Goal: Task Accomplishment & Management: Manage account settings

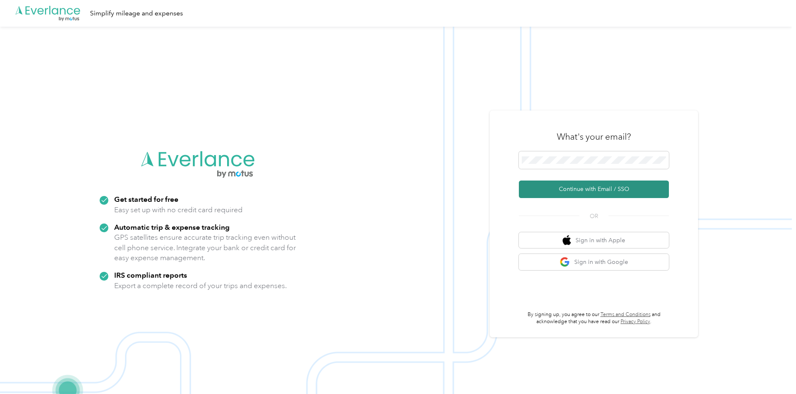
click at [584, 187] on button "Continue with Email / SSO" at bounding box center [594, 190] width 150 height 18
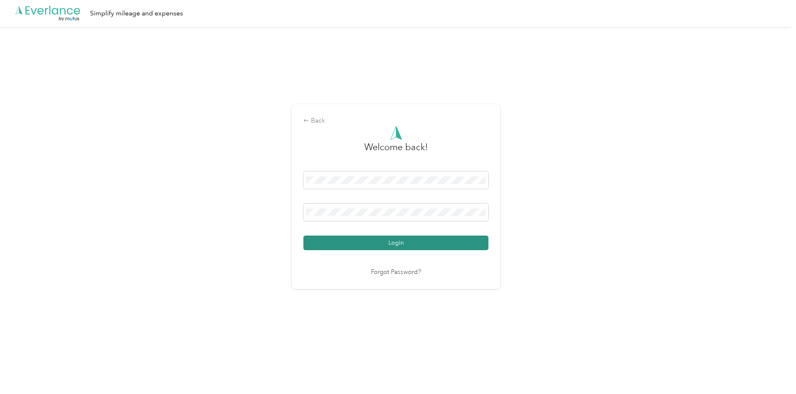
click at [388, 246] on button "Login" at bounding box center [395, 243] width 185 height 15
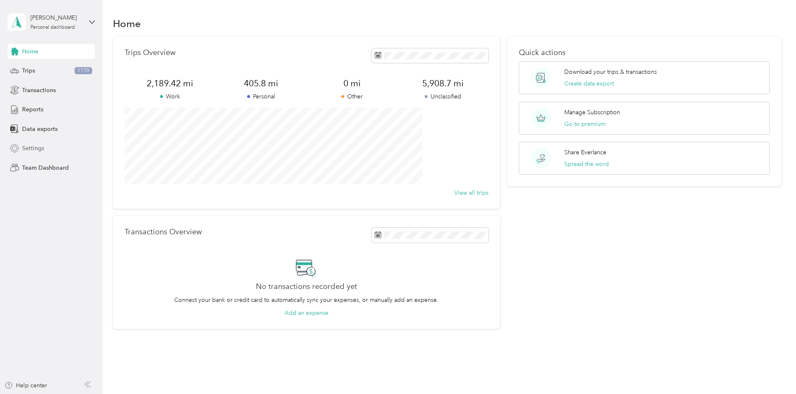
click at [27, 152] on span "Settings" at bounding box center [33, 148] width 22 height 9
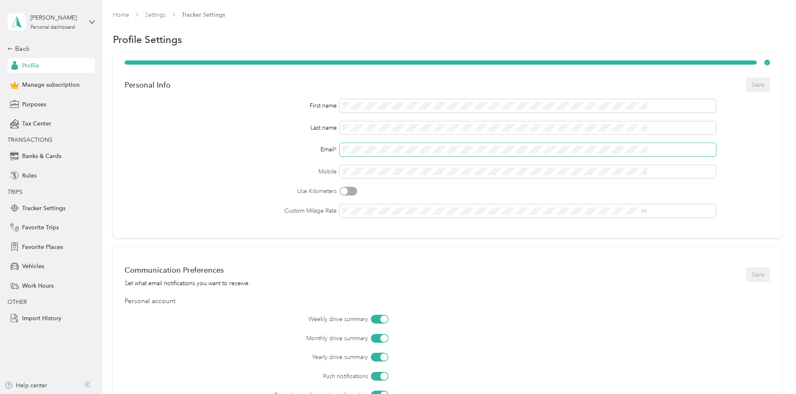
click at [315, 145] on div "Email *" at bounding box center [448, 149] width 646 height 13
click at [746, 83] on button "Save" at bounding box center [758, 85] width 24 height 15
click at [696, 87] on div "Personal Info Save" at bounding box center [448, 85] width 646 height 18
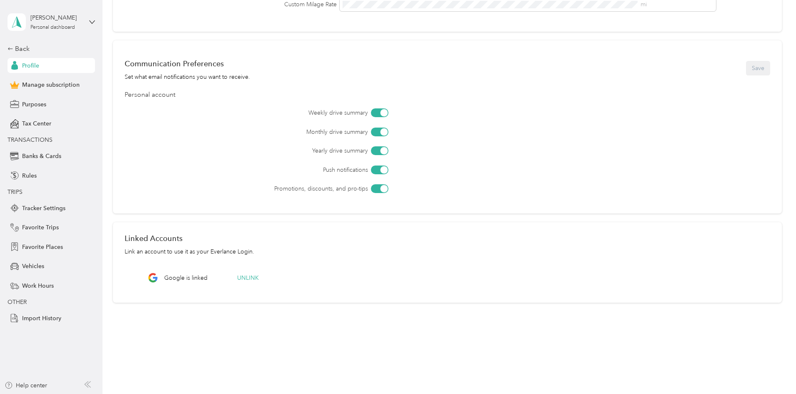
scroll to position [208, 0]
click at [265, 275] on button "Unlink" at bounding box center [247, 275] width 33 height 15
click at [362, 254] on button "Yes" at bounding box center [364, 252] width 16 height 13
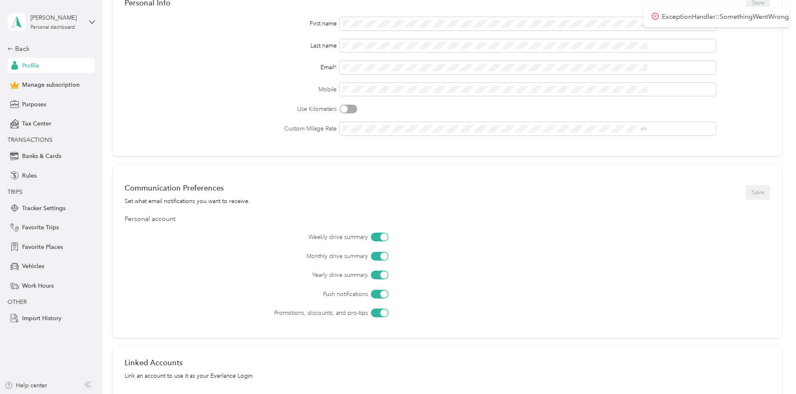
scroll to position [0, 0]
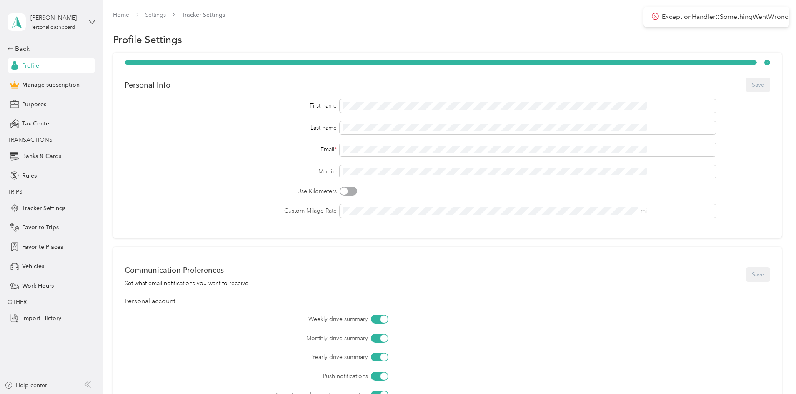
click at [25, 65] on span "Profile" at bounding box center [30, 65] width 17 height 9
click at [18, 46] on div "Back" at bounding box center [49, 49] width 83 height 10
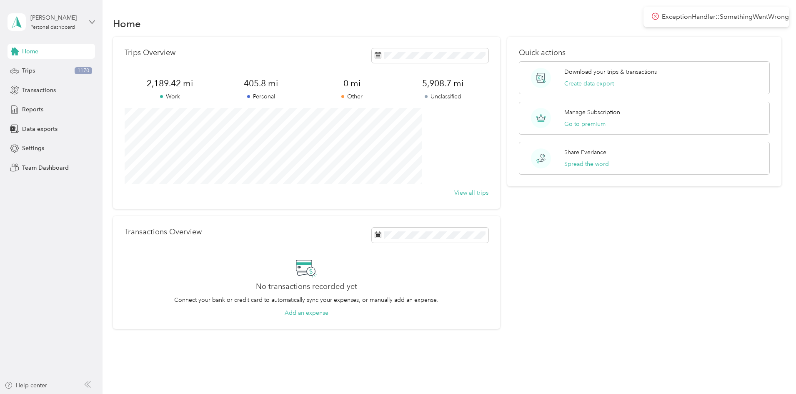
click at [94, 20] on icon at bounding box center [92, 22] width 6 height 6
click at [98, 12] on aside "Justin Green Personal dashboard Home Trips 1170 Transactions Reports Data expor…" at bounding box center [51, 197] width 103 height 394
click at [33, 146] on span "Settings" at bounding box center [33, 148] width 22 height 9
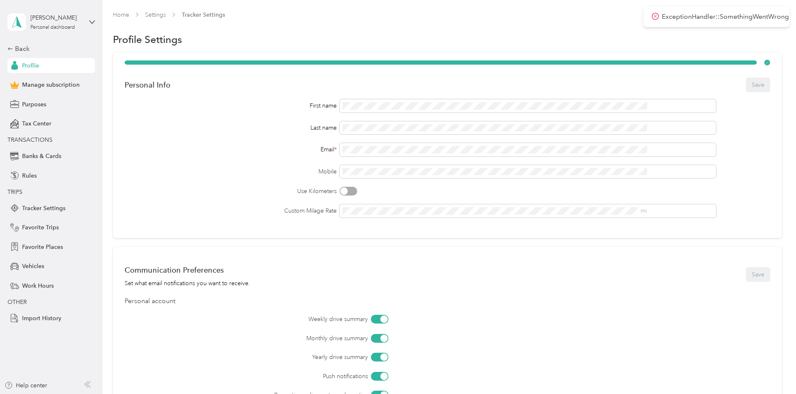
scroll to position [208, 0]
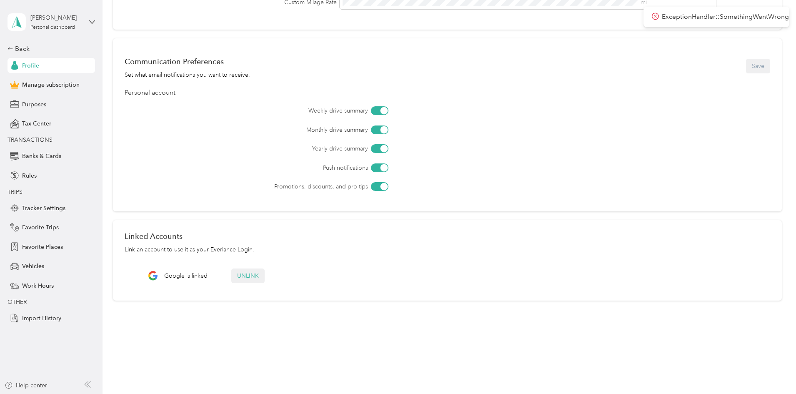
click at [265, 272] on button "Unlink" at bounding box center [247, 275] width 33 height 15
click at [360, 249] on button "Yes" at bounding box center [364, 252] width 16 height 13
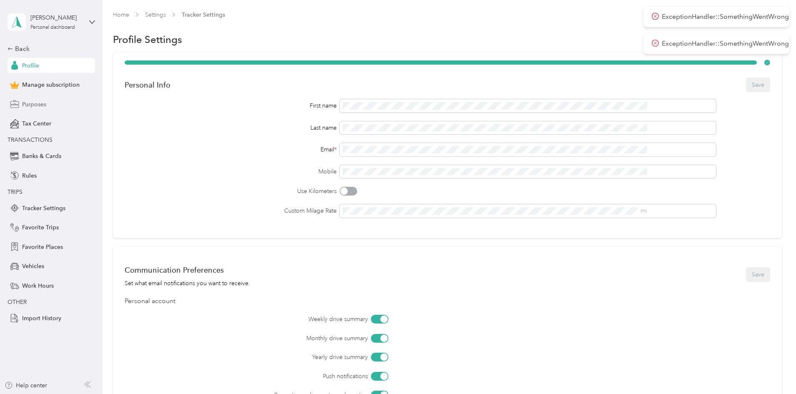
click at [38, 105] on span "Purposes" at bounding box center [34, 104] width 24 height 9
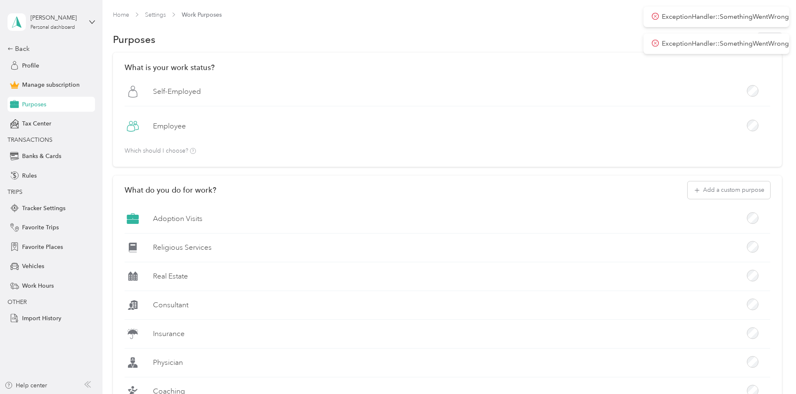
click at [203, 218] on label "Adoption Visits" at bounding box center [178, 218] width 50 height 10
click at [139, 218] on icon at bounding box center [133, 219] width 13 height 13
click at [22, 49] on div "Back" at bounding box center [49, 49] width 83 height 10
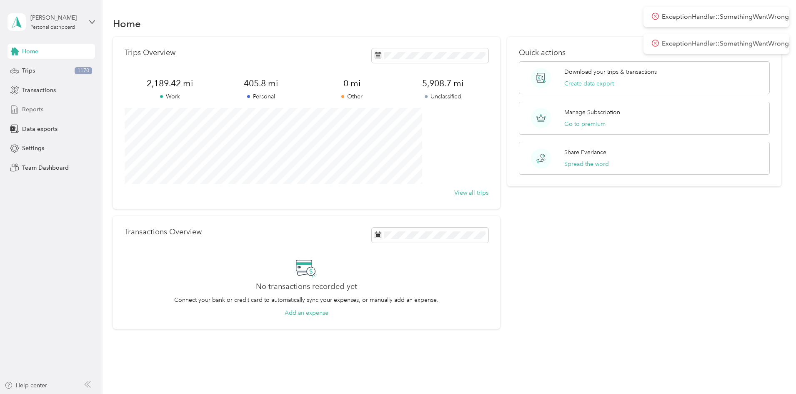
click at [30, 107] on span "Reports" at bounding box center [32, 109] width 21 height 9
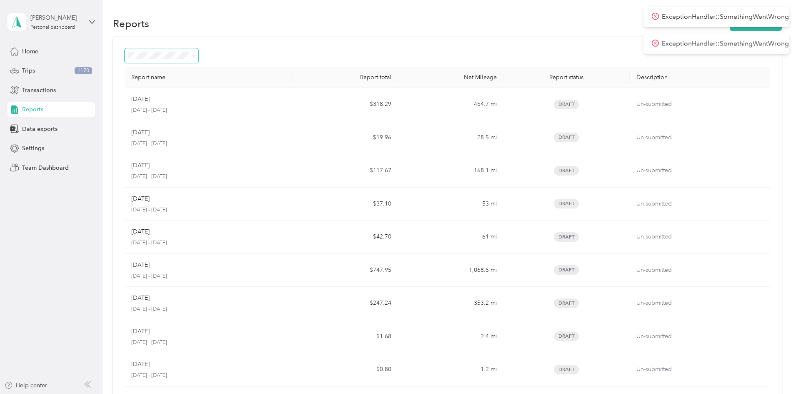
click at [196, 56] on span at bounding box center [192, 55] width 7 height 9
click at [196, 54] on icon at bounding box center [194, 56] width 4 height 4
click at [261, 50] on div at bounding box center [448, 55] width 646 height 15
click at [650, 44] on div "ExceptionHandler::SomethingWentWrong" at bounding box center [717, 44] width 146 height 20
click at [654, 43] on icon at bounding box center [655, 43] width 7 height 8
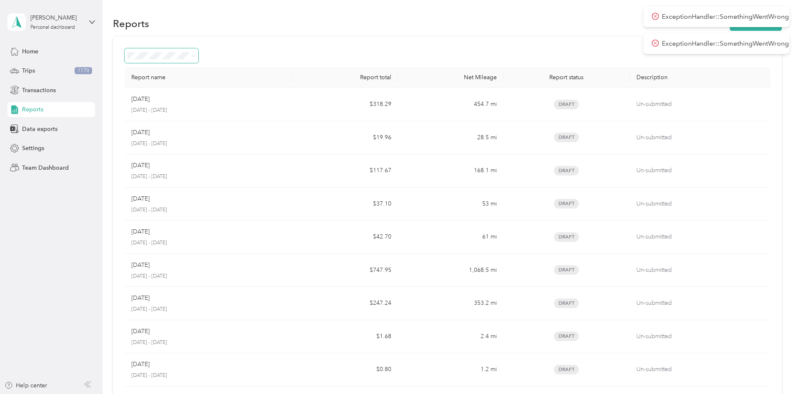
click at [652, 16] on icon at bounding box center [655, 17] width 7 height 8
click at [655, 16] on icon at bounding box center [655, 17] width 7 height 8
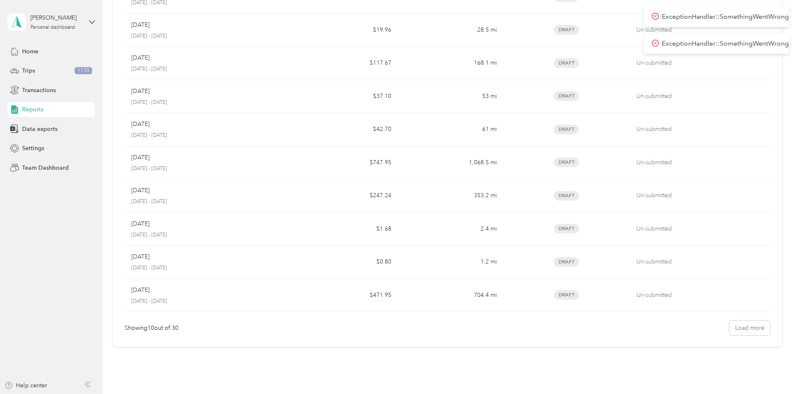
scroll to position [147, 0]
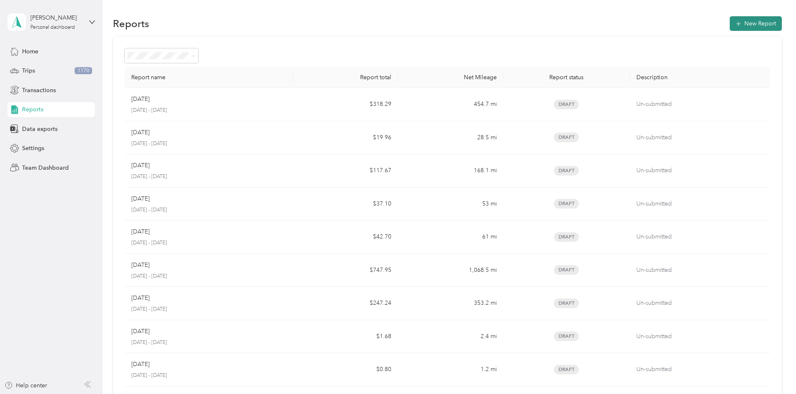
click at [730, 23] on button "New Report" at bounding box center [756, 23] width 52 height 15
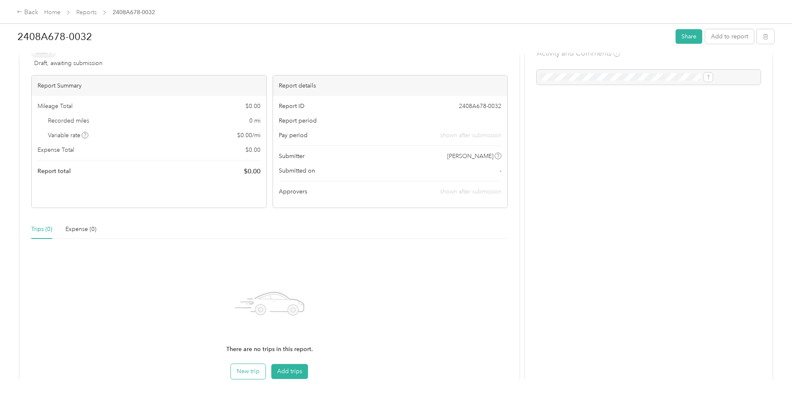
scroll to position [98, 0]
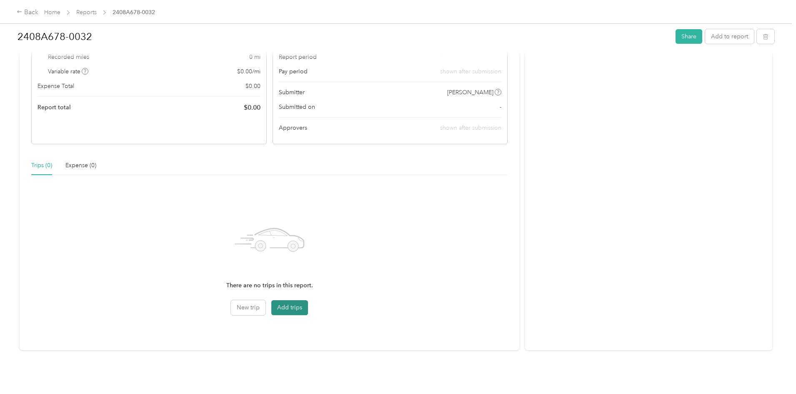
click at [303, 301] on button "Add trips" at bounding box center [289, 307] width 37 height 15
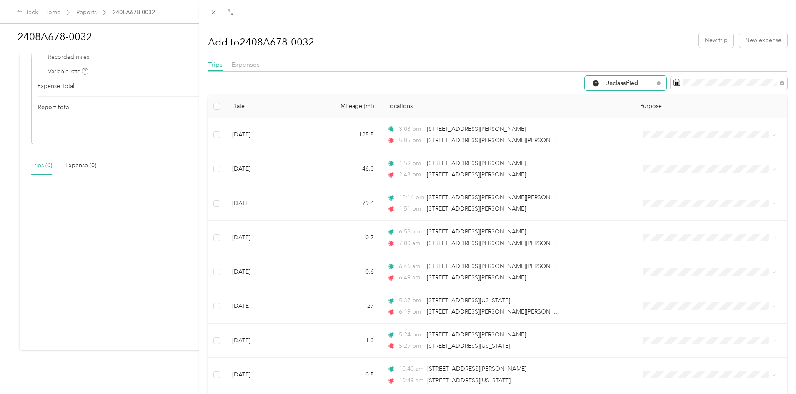
click at [632, 79] on div "Unclassified" at bounding box center [626, 83] width 82 height 15
click at [610, 156] on span "Adoption Visits" at bounding box center [626, 157] width 55 height 9
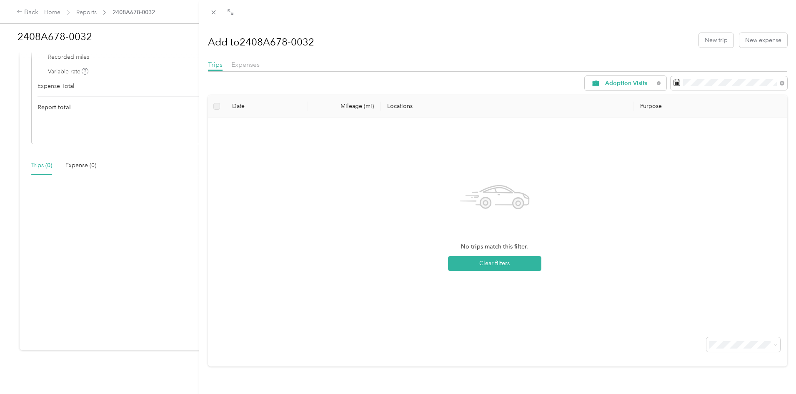
click at [117, 15] on div "Add to 2408A678-0032 New trip New expense Trips Expenses Adoption Visits Date M…" at bounding box center [398, 197] width 796 height 394
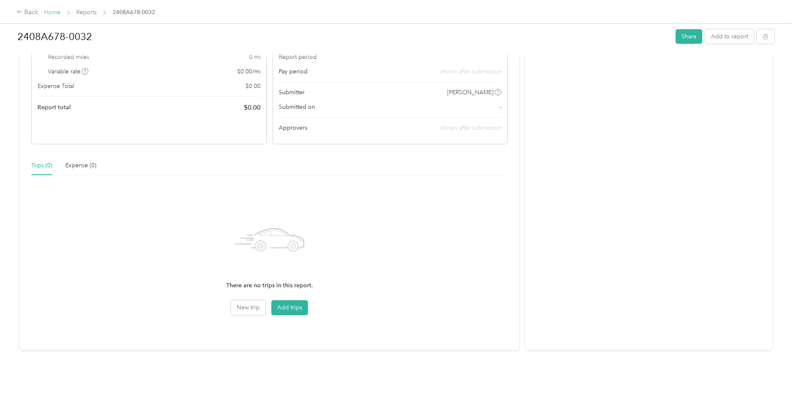
click at [60, 15] on link "Home" at bounding box center [52, 12] width 16 height 7
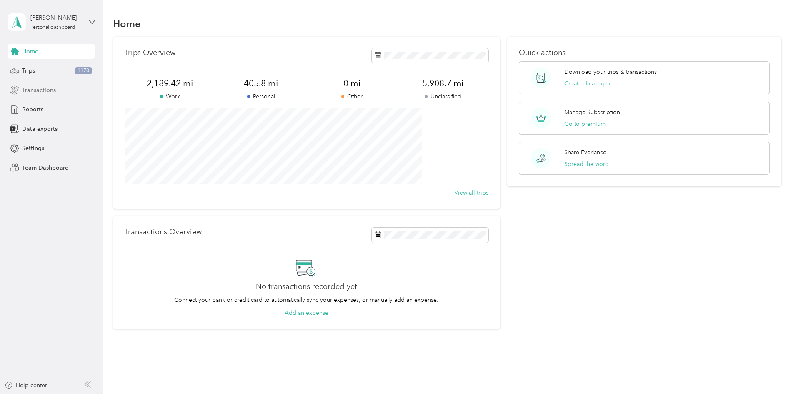
click at [43, 92] on span "Transactions" at bounding box center [39, 90] width 34 height 9
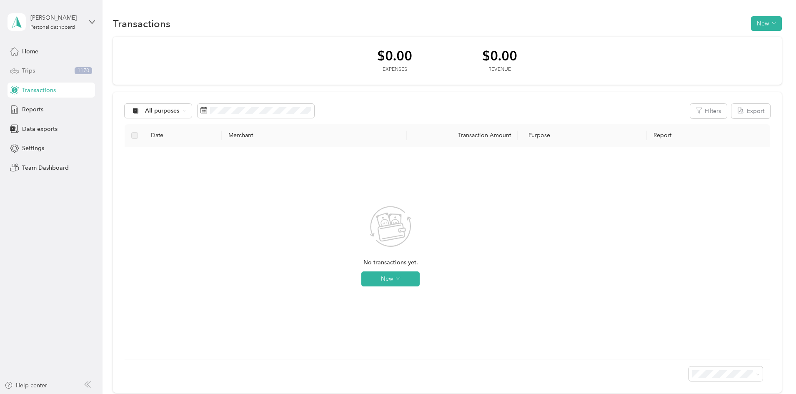
click at [23, 70] on span "Trips" at bounding box center [28, 70] width 13 height 9
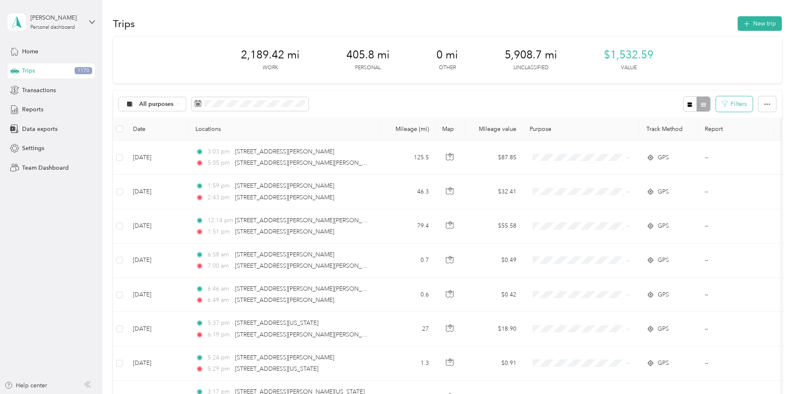
click at [716, 110] on button "Filters" at bounding box center [734, 103] width 37 height 15
click at [683, 104] on div "Filters" at bounding box center [729, 103] width 93 height 15
click at [716, 104] on button "Filters" at bounding box center [734, 103] width 37 height 15
click at [759, 103] on button "button" at bounding box center [768, 103] width 18 height 15
click at [174, 103] on span "All purposes" at bounding box center [156, 104] width 35 height 6
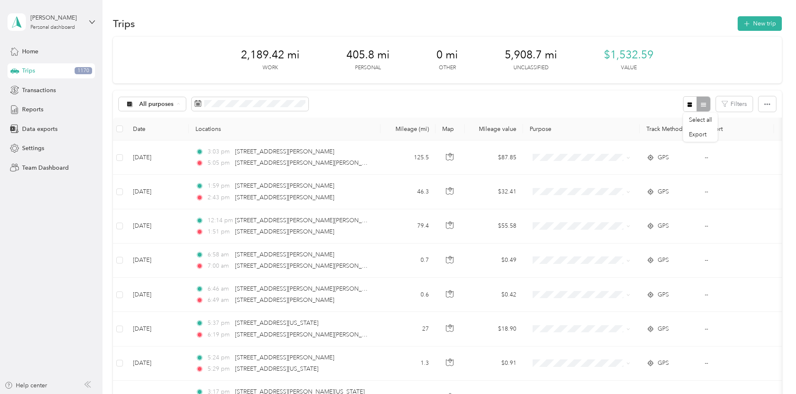
click at [195, 178] on li "Adoption Visits" at bounding box center [212, 177] width 76 height 15
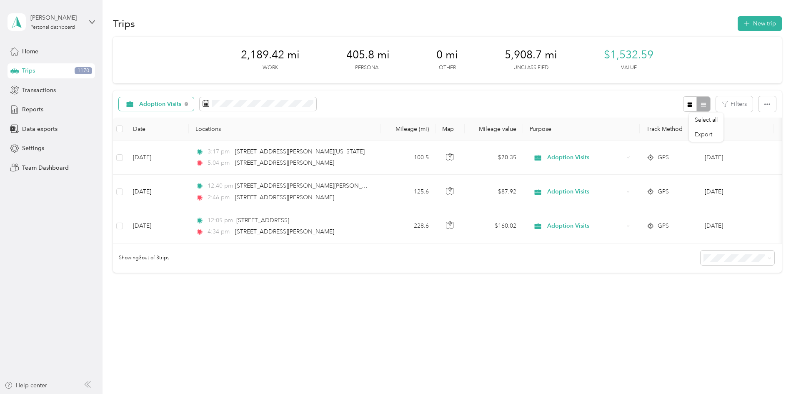
click at [194, 102] on div "Adoption Visits" at bounding box center [156, 104] width 75 height 14
click at [203, 121] on li "All purposes" at bounding box center [214, 119] width 79 height 15
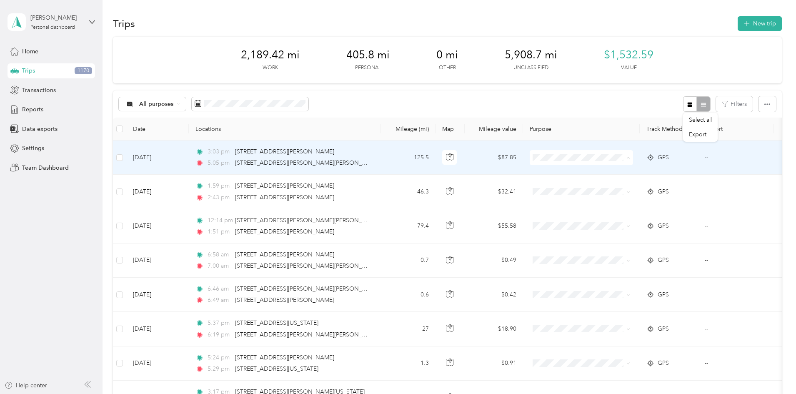
click at [642, 204] on li "Adoption Visits" at bounding box center [636, 202] width 103 height 15
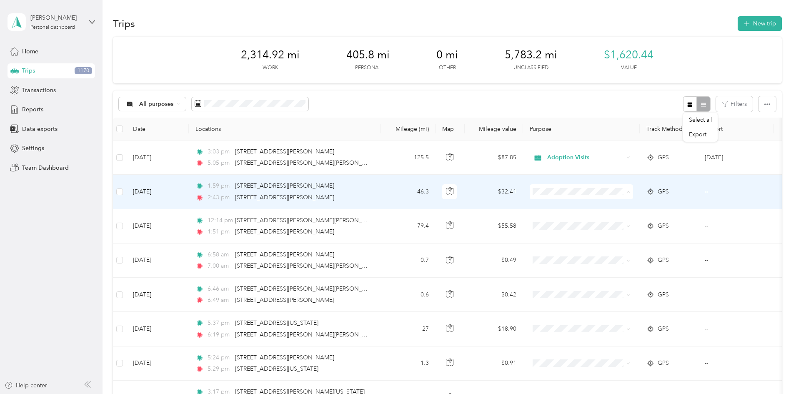
click at [622, 234] on span "Adoption Visits" at bounding box center [644, 236] width 77 height 9
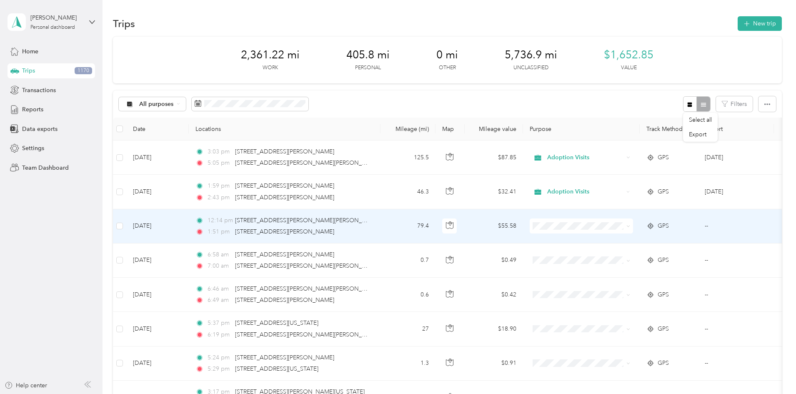
click at [610, 270] on span "Adoption Visits" at bounding box center [644, 270] width 77 height 9
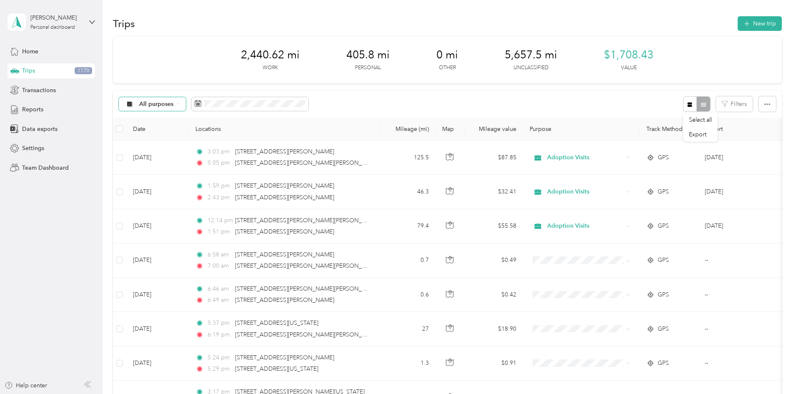
click at [186, 103] on div "All purposes" at bounding box center [153, 104] width 68 height 14
click at [193, 173] on span "Adoption Visits" at bounding box center [212, 175] width 64 height 9
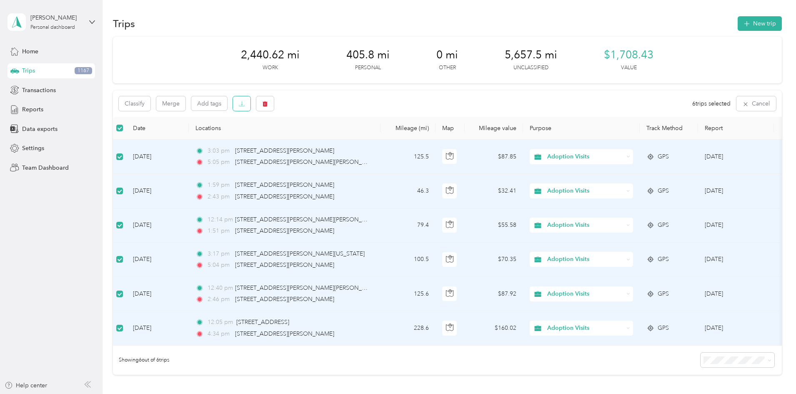
click at [245, 106] on icon "button" at bounding box center [242, 104] width 6 height 6
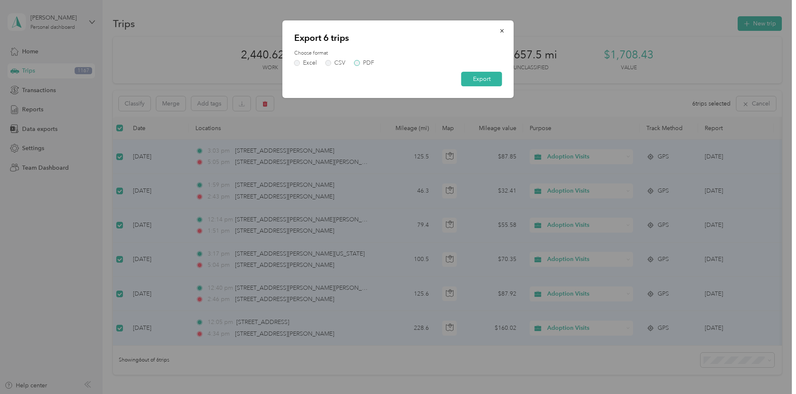
click at [361, 64] on label "PDF" at bounding box center [364, 63] width 20 height 6
click at [479, 77] on button "Export" at bounding box center [481, 79] width 41 height 15
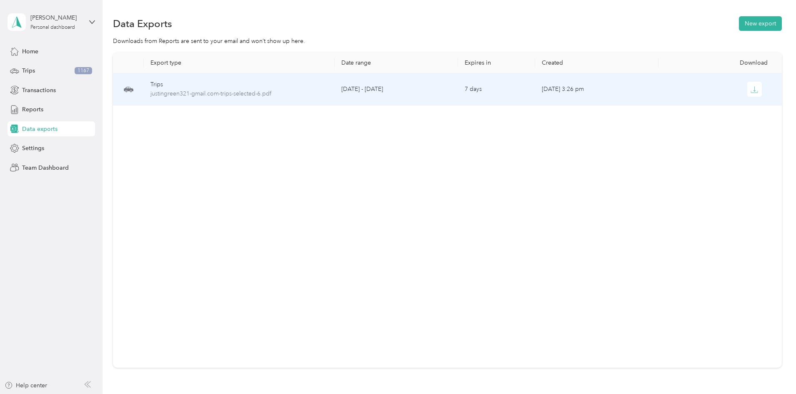
click at [708, 89] on div at bounding box center [720, 89] width 110 height 15
click at [747, 89] on button "button" at bounding box center [754, 89] width 15 height 15
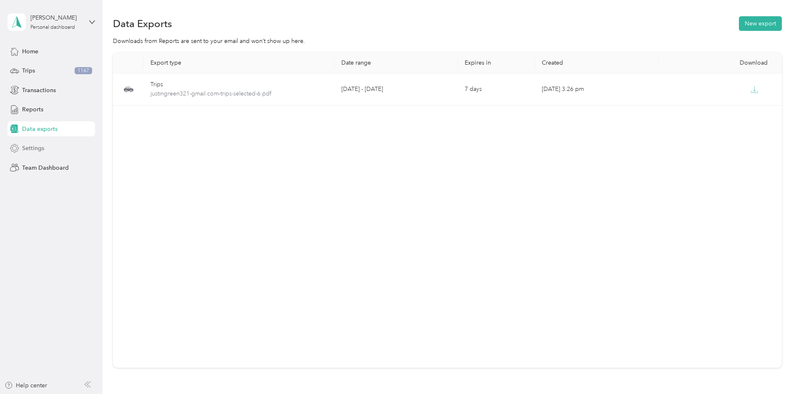
click at [32, 145] on span "Settings" at bounding box center [33, 148] width 22 height 9
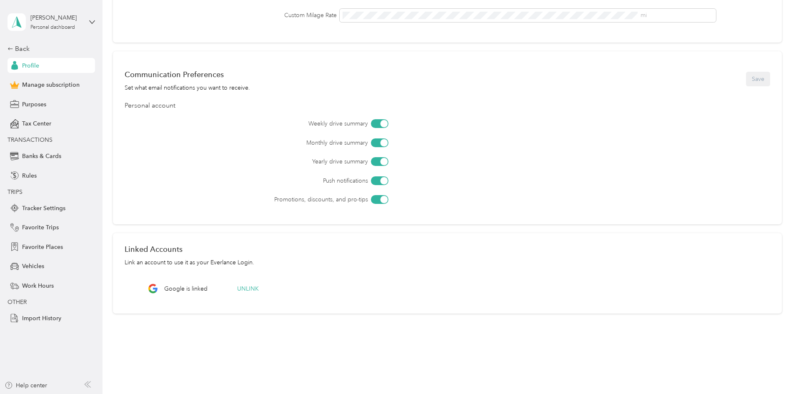
scroll to position [208, 0]
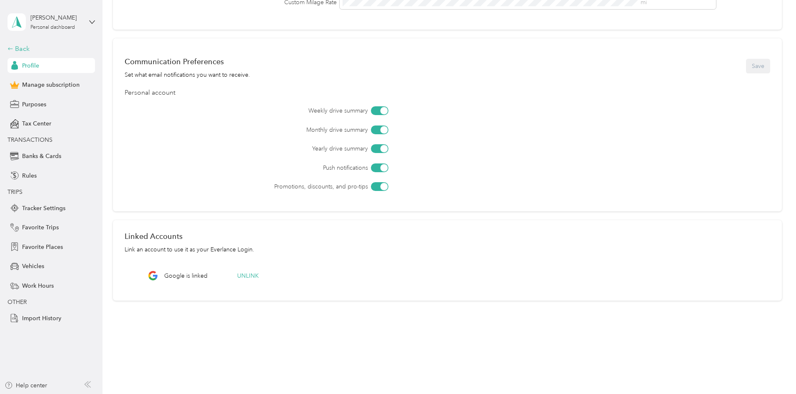
click at [26, 50] on div "Back" at bounding box center [49, 49] width 83 height 10
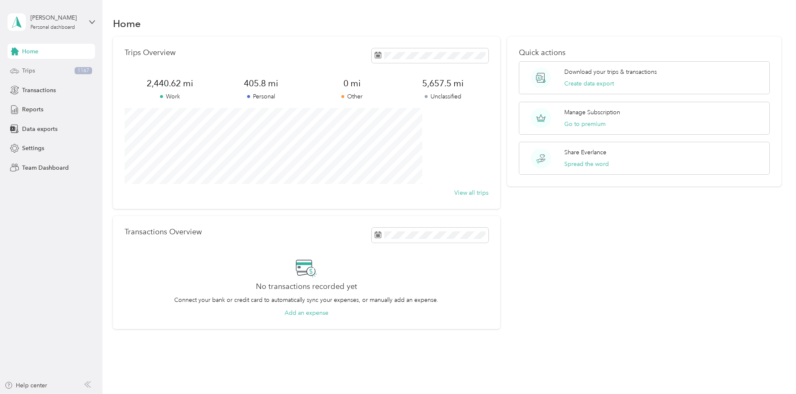
click at [26, 72] on span "Trips" at bounding box center [28, 70] width 13 height 9
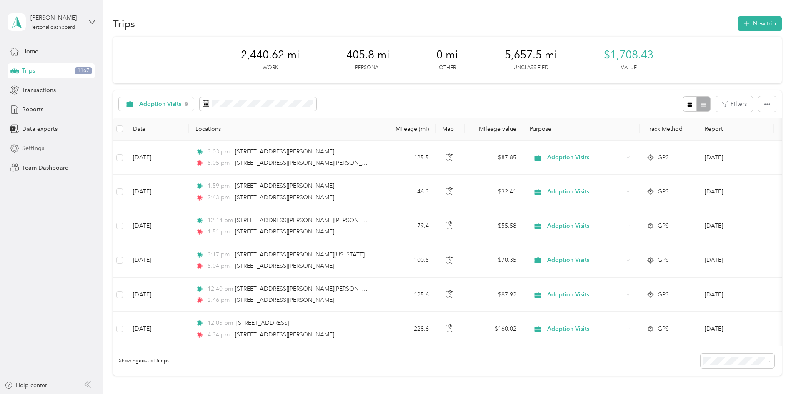
click at [29, 143] on div "Settings" at bounding box center [52, 148] width 88 height 15
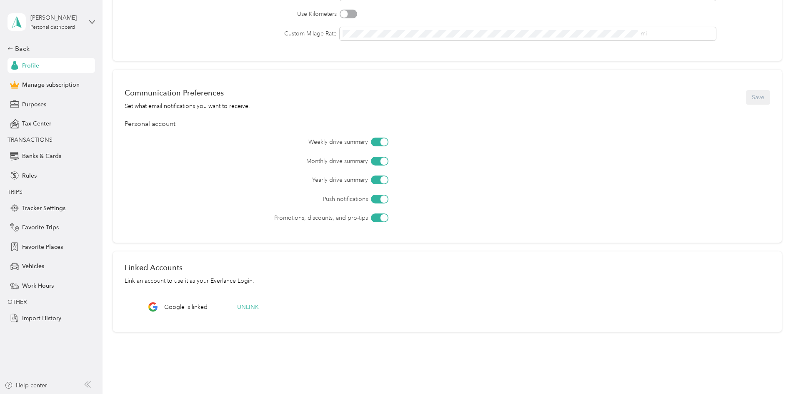
scroll to position [208, 0]
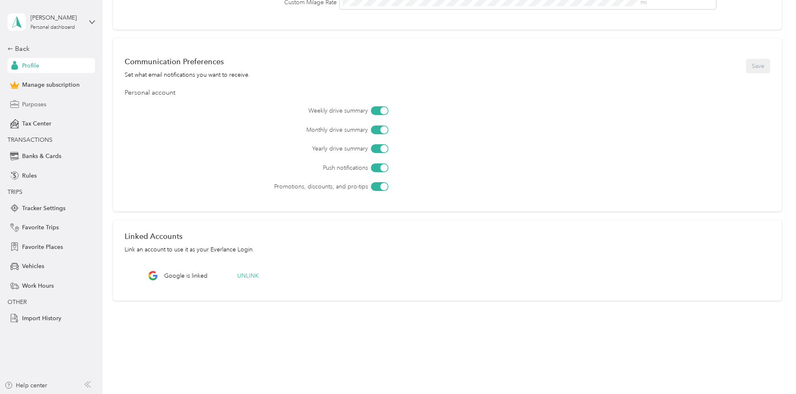
click at [46, 103] on span "Purposes" at bounding box center [34, 104] width 24 height 9
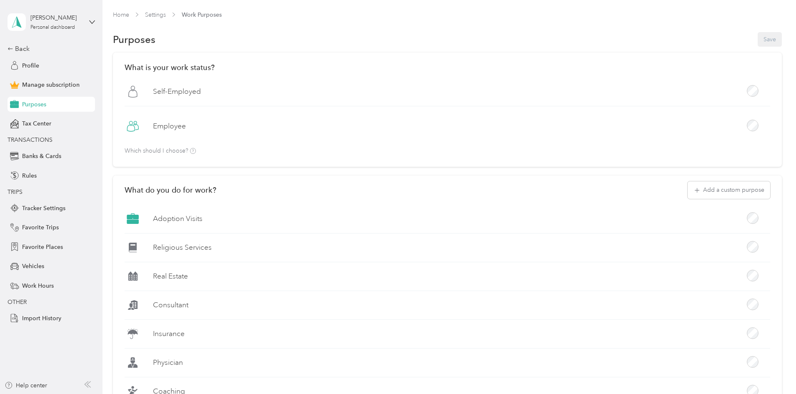
click at [203, 220] on label "Adoption Visits" at bounding box center [178, 218] width 50 height 10
click at [691, 184] on button "Add a custom purpose" at bounding box center [729, 190] width 83 height 18
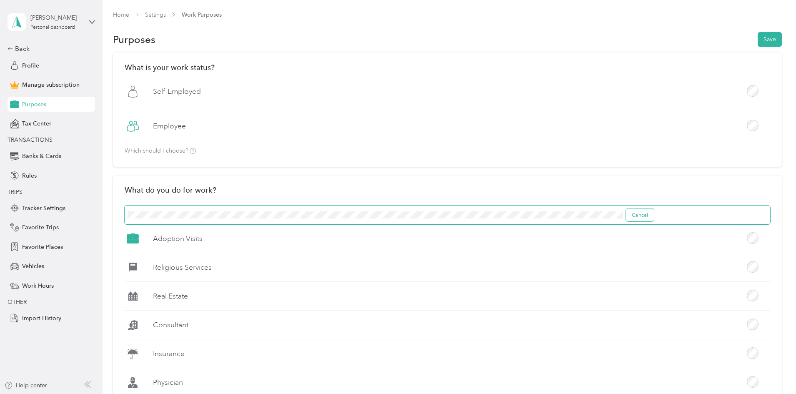
click at [654, 215] on button "Cancel" at bounding box center [640, 214] width 28 height 13
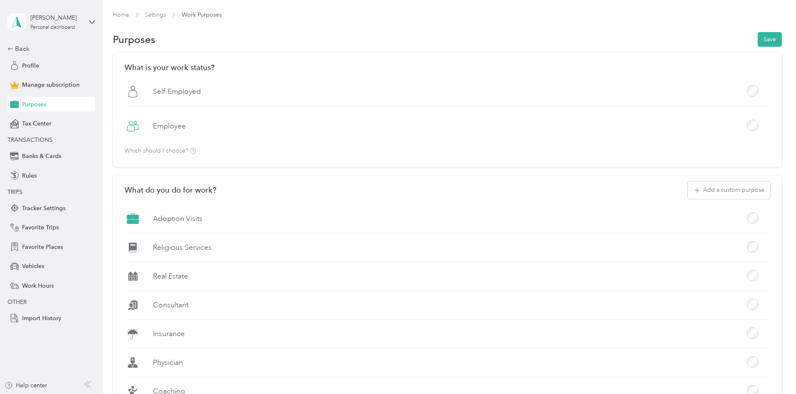
click at [32, 105] on span "Purposes" at bounding box center [34, 104] width 24 height 9
click at [27, 50] on div "Back" at bounding box center [49, 49] width 83 height 10
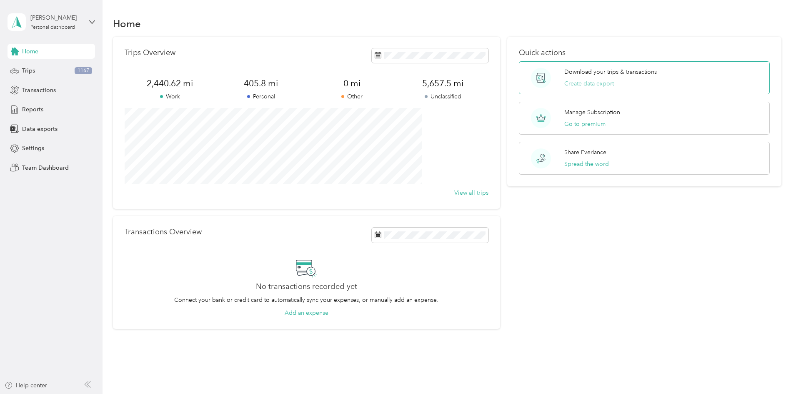
click at [565, 80] on button "Create data export" at bounding box center [589, 83] width 50 height 9
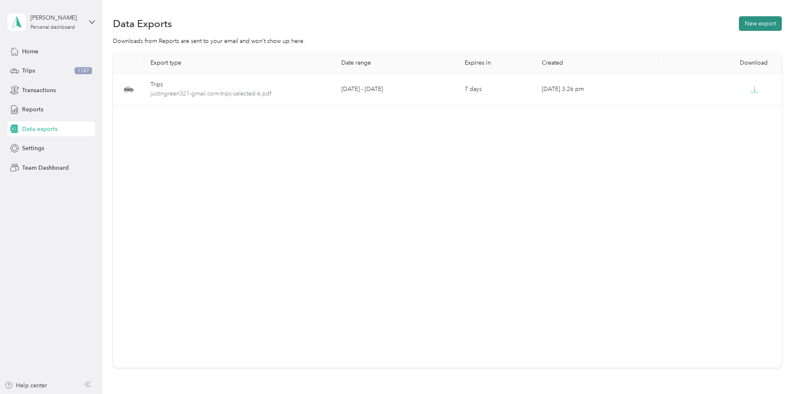
click at [739, 28] on button "New export" at bounding box center [760, 23] width 43 height 15
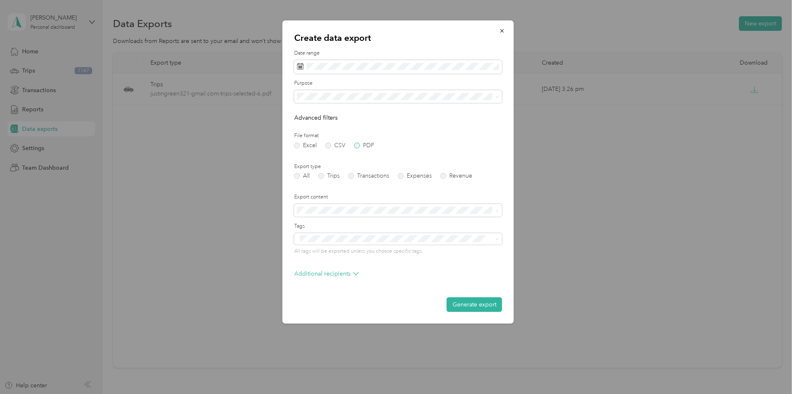
click at [358, 147] on label "PDF" at bounding box center [364, 146] width 20 height 6
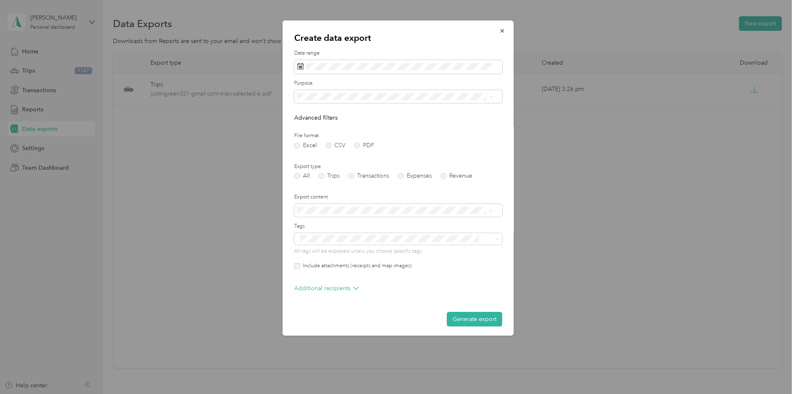
click at [326, 155] on span "Adoption Visits" at bounding box center [320, 154] width 40 height 7
click at [321, 175] on label "Trips" at bounding box center [328, 176] width 21 height 6
click at [550, 207] on div "Create data export Date range Purpose Advanced filters File format Excel CSV PD…" at bounding box center [513, 179] width 231 height 318
click at [468, 319] on button "Generate export" at bounding box center [474, 319] width 55 height 15
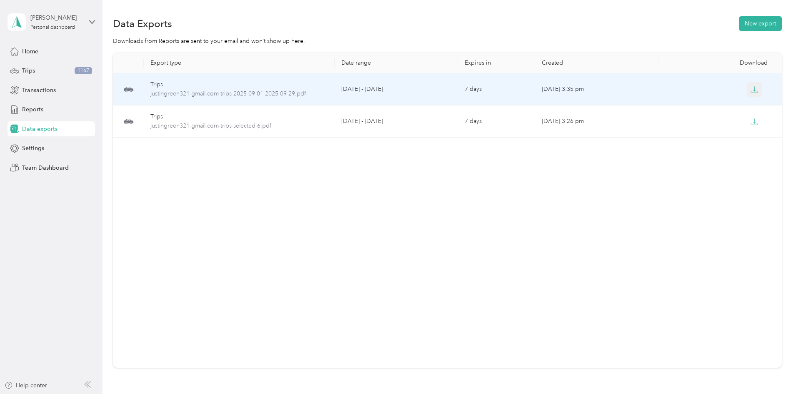
click at [751, 88] on icon "button" at bounding box center [755, 90] width 8 height 8
